Goal: Find contact information: Find contact information

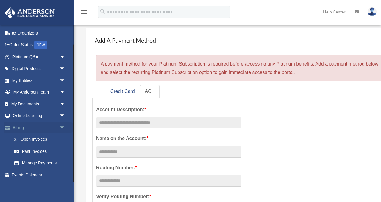
scroll to position [17, 0]
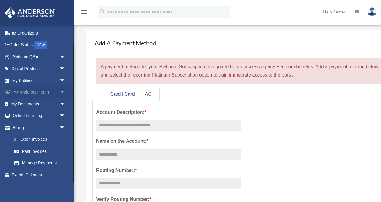
click at [23, 91] on link "My Anderson Team arrow_drop_down" at bounding box center [39, 92] width 70 height 12
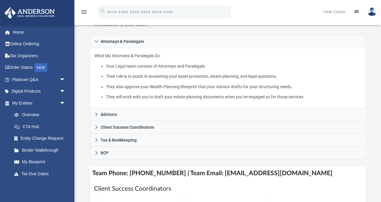
scroll to position [111, 0]
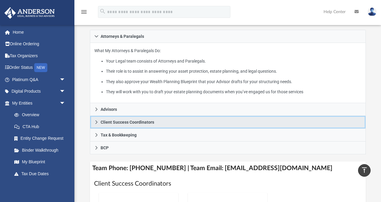
click at [122, 121] on span "Client Success Coordinators" at bounding box center [128, 122] width 54 height 4
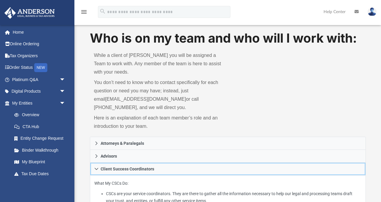
scroll to position [6, 0]
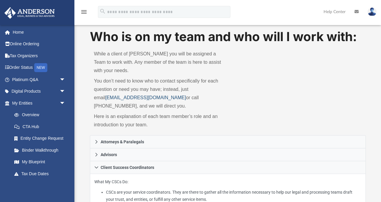
click at [134, 97] on link "[EMAIL_ADDRESS][DOMAIN_NAME]" at bounding box center [145, 97] width 81 height 5
drag, startPoint x: 92, startPoint y: 98, endPoint x: 163, endPoint y: 97, distance: 71.7
click at [163, 98] on div "While a client of [PERSON_NAME] you will be assigned a Team to work with. Any m…" at bounding box center [159, 90] width 138 height 90
copy link "[EMAIL_ADDRESS][DOMAIN_NAME]"
